Goal: Navigation & Orientation: Find specific page/section

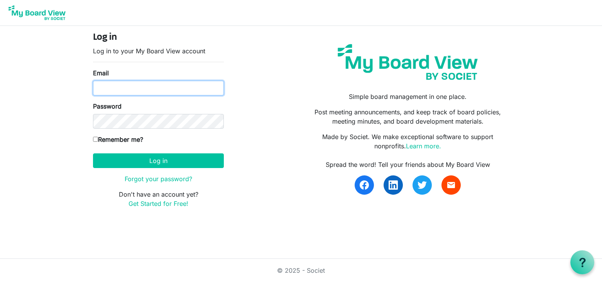
click at [132, 90] on input "Email" at bounding box center [158, 88] width 131 height 15
type input "dennisa@mchsi.com"
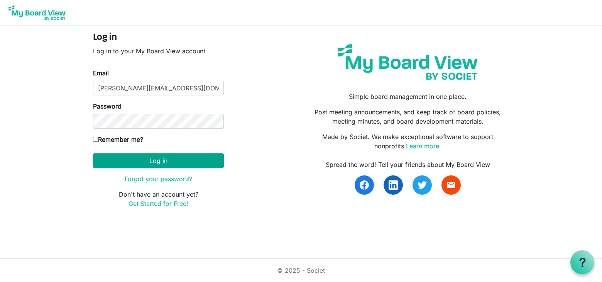
click at [151, 162] on button "Log in" at bounding box center [158, 160] width 131 height 15
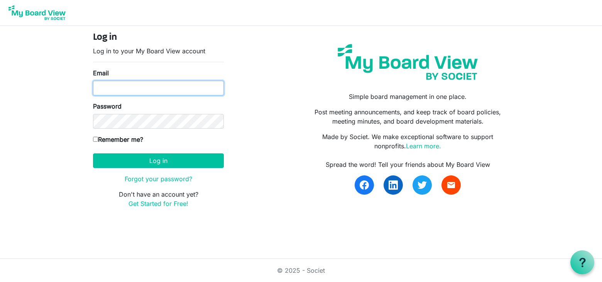
click at [118, 92] on input "Email" at bounding box center [158, 88] width 131 height 15
type input "dennisa@mchsi.com"
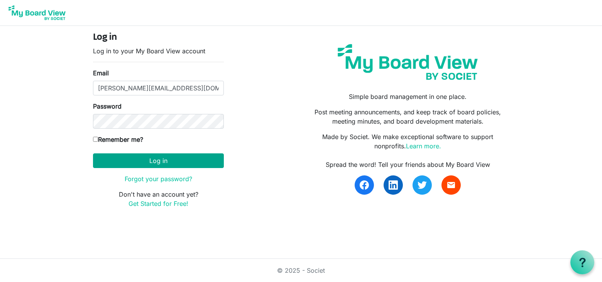
click at [162, 161] on button "Log in" at bounding box center [158, 160] width 131 height 15
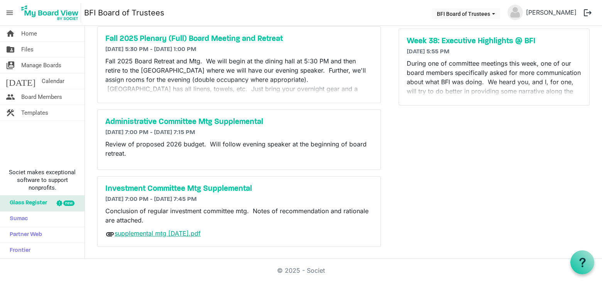
click at [162, 233] on link "supplemental mtg 25 sep 2025.pdf" at bounding box center [158, 233] width 86 height 8
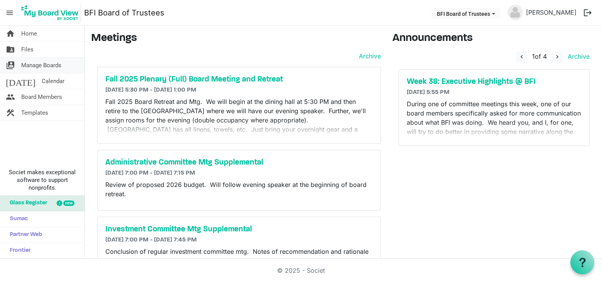
scroll to position [0, 1]
click at [34, 64] on span "Manage Boards" at bounding box center [41, 64] width 40 height 15
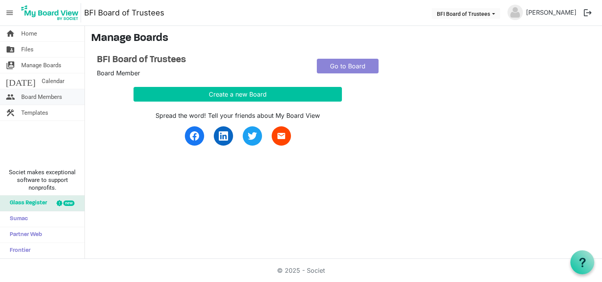
click at [46, 96] on span "Board Members" at bounding box center [41, 96] width 41 height 15
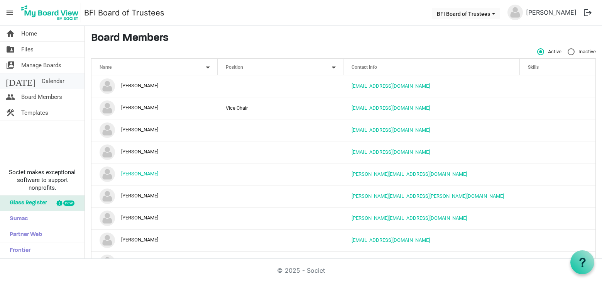
click at [42, 79] on span "Calendar" at bounding box center [53, 80] width 23 height 15
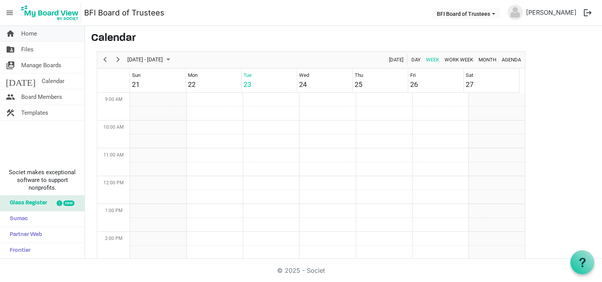
click at [31, 34] on span "Home" at bounding box center [29, 33] width 16 height 15
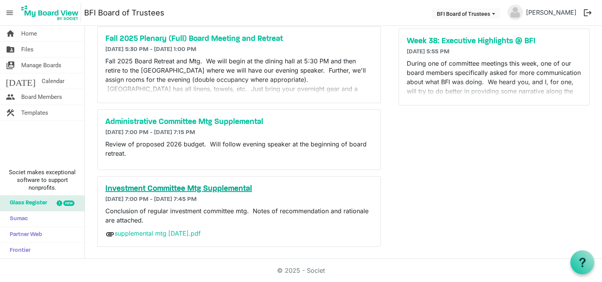
click at [158, 189] on h5 "Investment Committee Mtg Supplemental" at bounding box center [238, 188] width 267 height 9
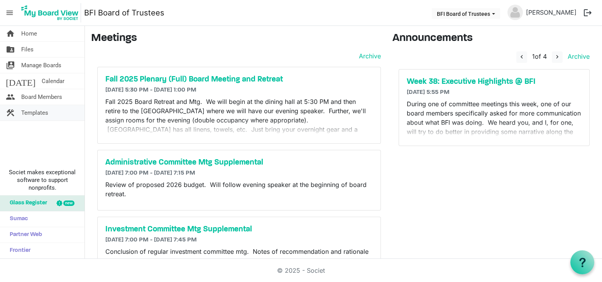
click at [36, 112] on span "Templates" at bounding box center [34, 112] width 27 height 15
